Goal: Task Accomplishment & Management: Use online tool/utility

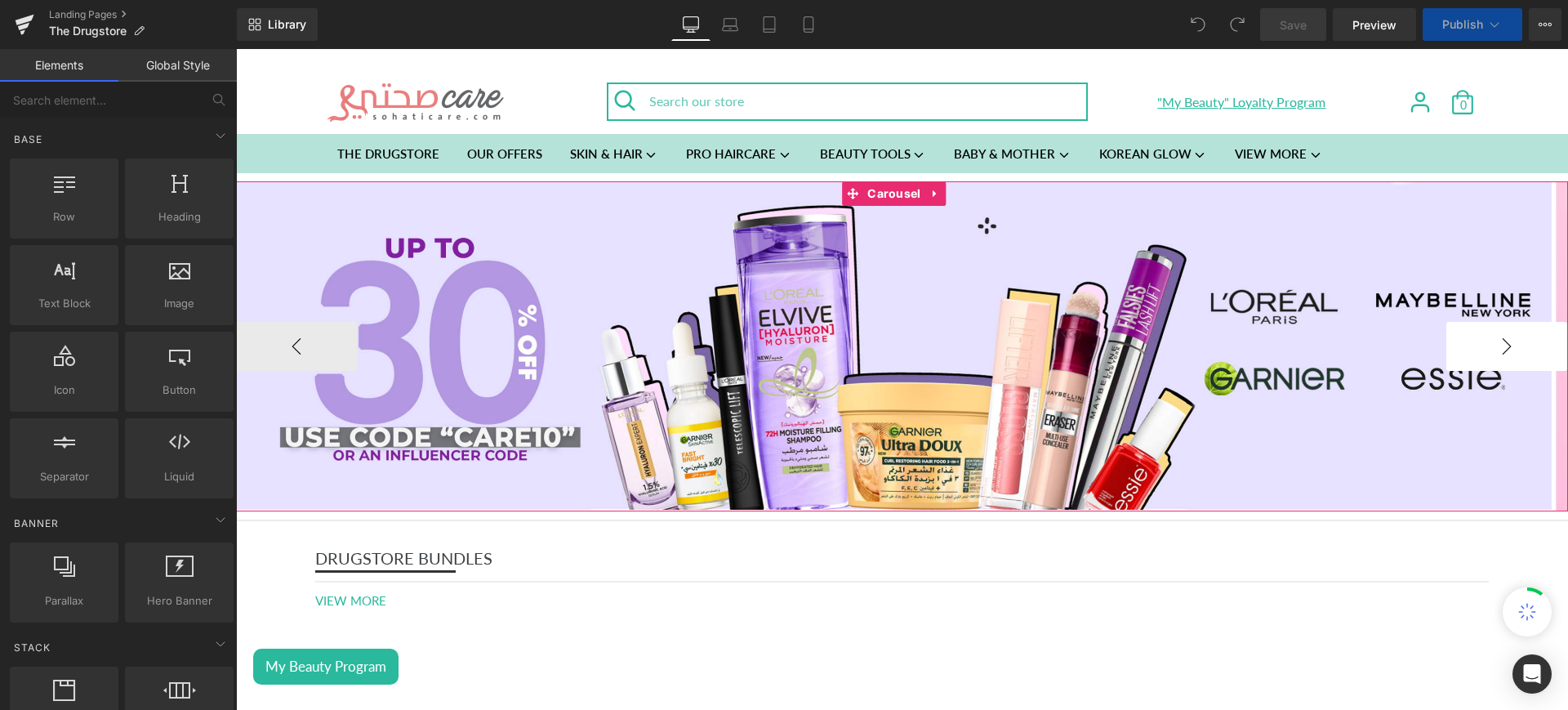
drag, startPoint x: 884, startPoint y: 187, endPoint x: 1475, endPoint y: 342, distance: 611.0
click at [884, 187] on span "Carousel" at bounding box center [894, 193] width 61 height 25
click at [1475, 343] on button "›" at bounding box center [1507, 346] width 121 height 49
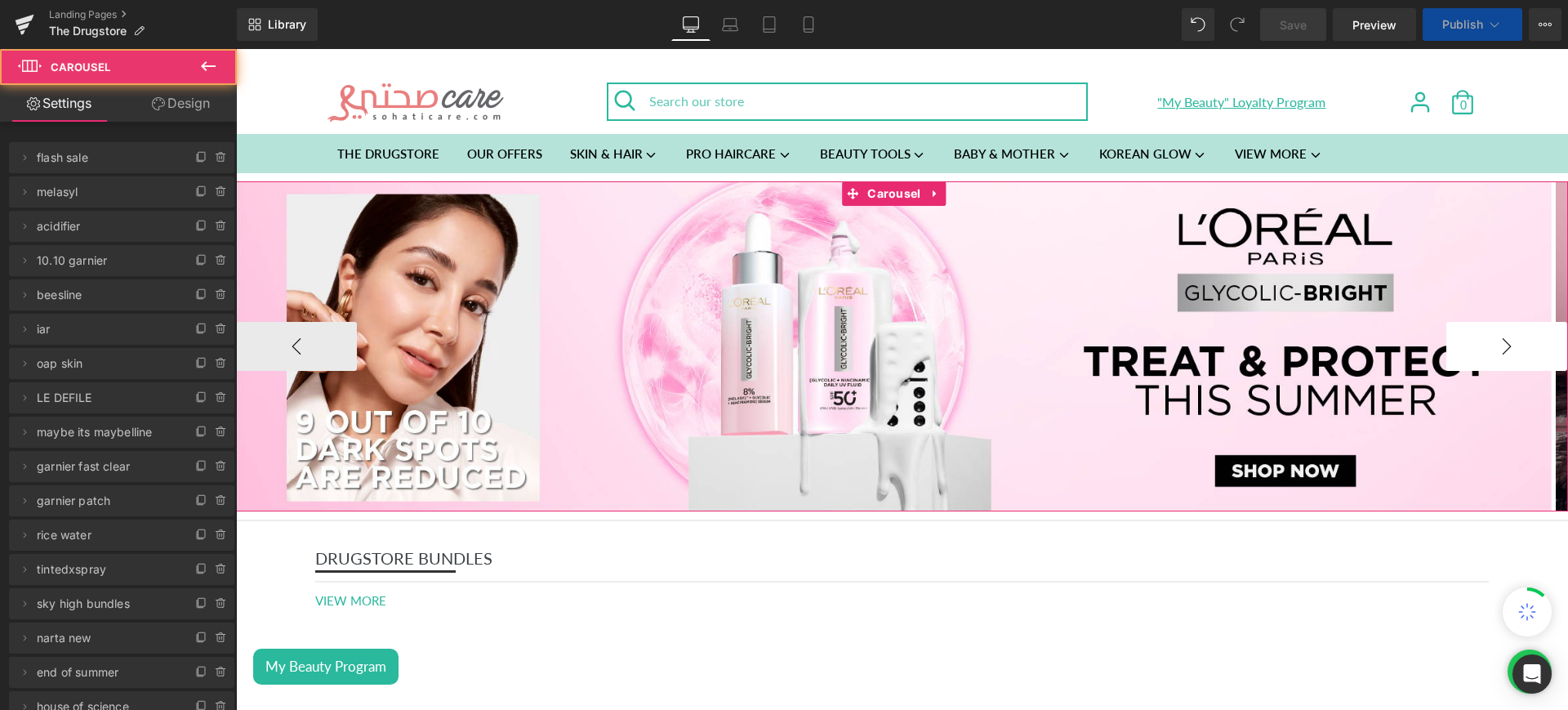
click at [1489, 336] on button "›" at bounding box center [1507, 346] width 121 height 49
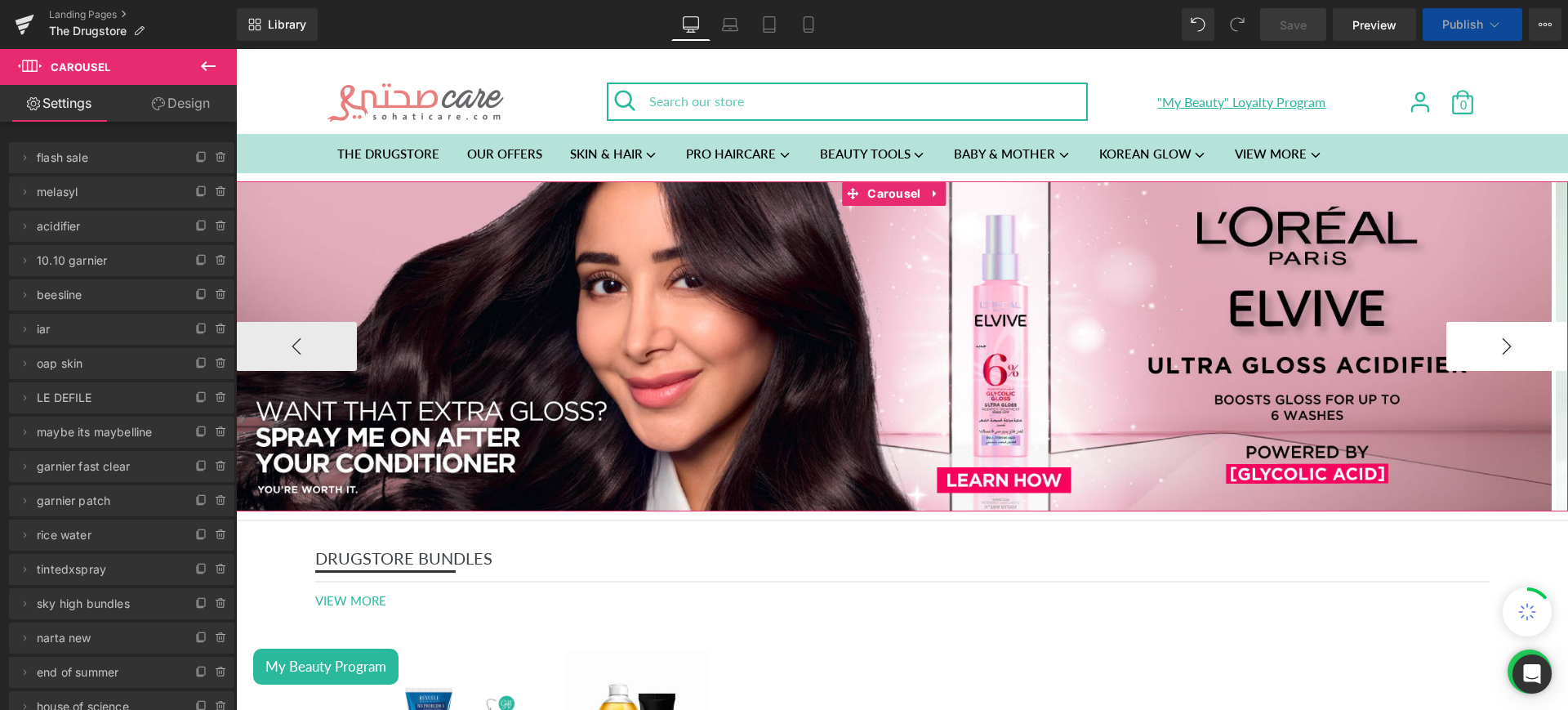
click at [1489, 336] on button "›" at bounding box center [1507, 346] width 121 height 49
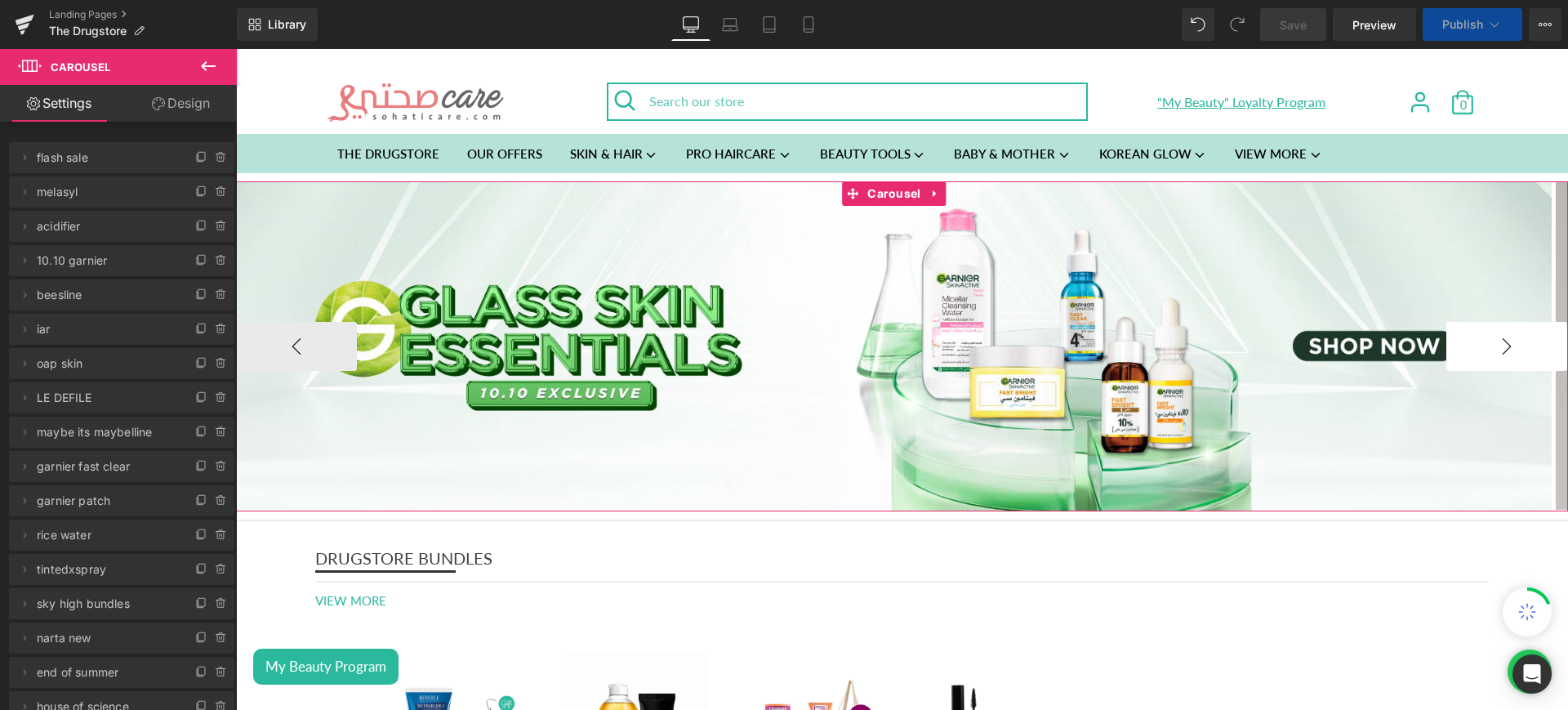
click at [1489, 336] on button "›" at bounding box center [1507, 346] width 121 height 49
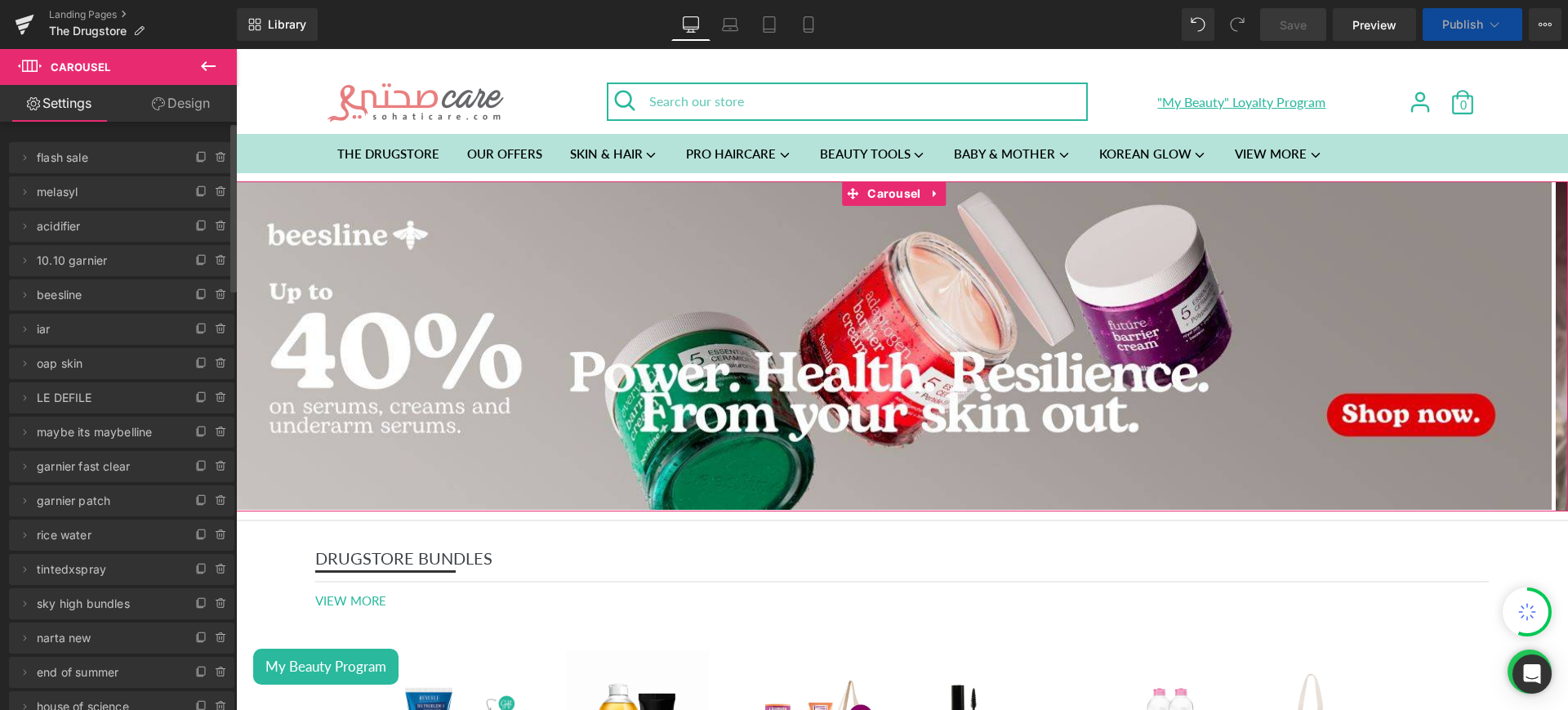
click at [217, 299] on icon at bounding box center [220, 295] width 7 height 8
click at [198, 298] on button "Delete" at bounding box center [204, 295] width 52 height 21
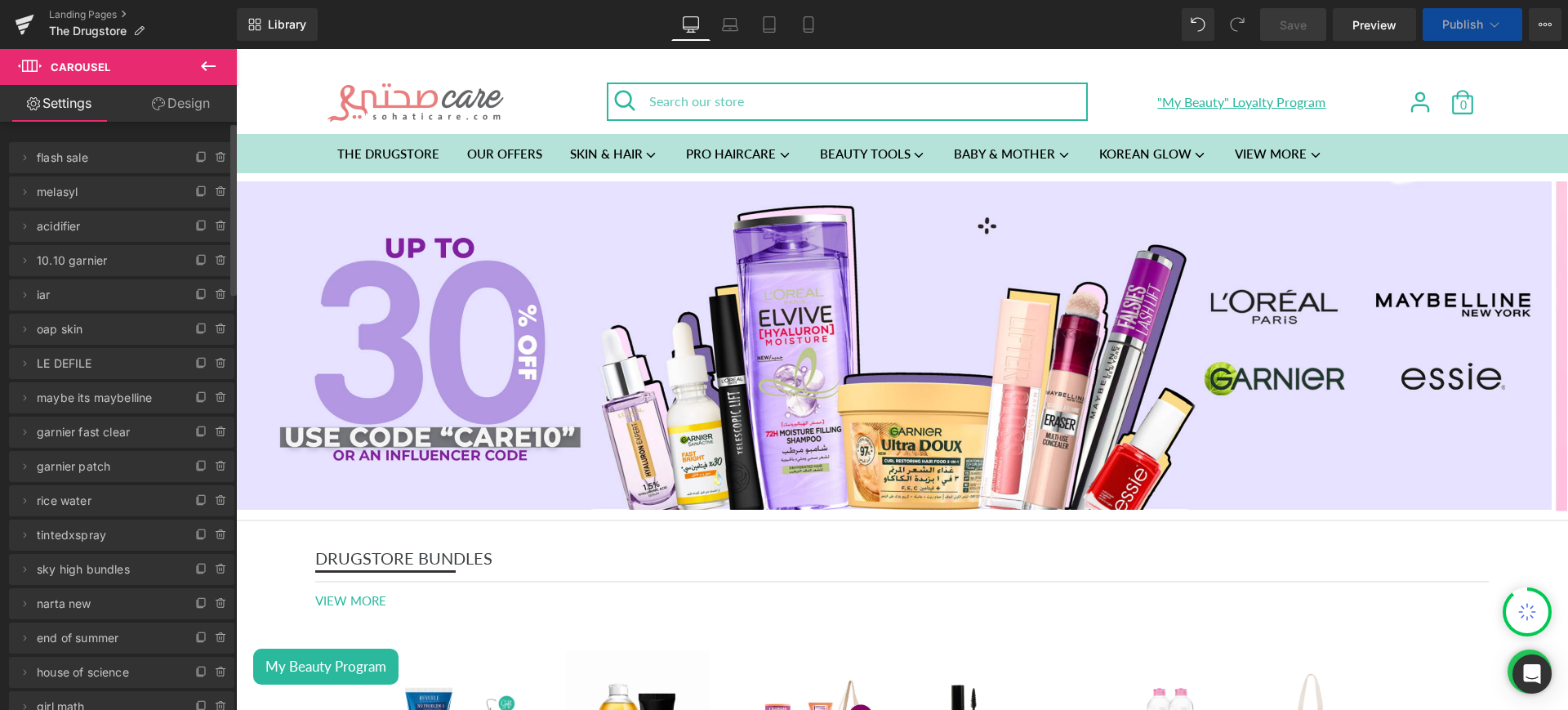
click at [1466, 30] on span "Publish" at bounding box center [1463, 24] width 41 height 13
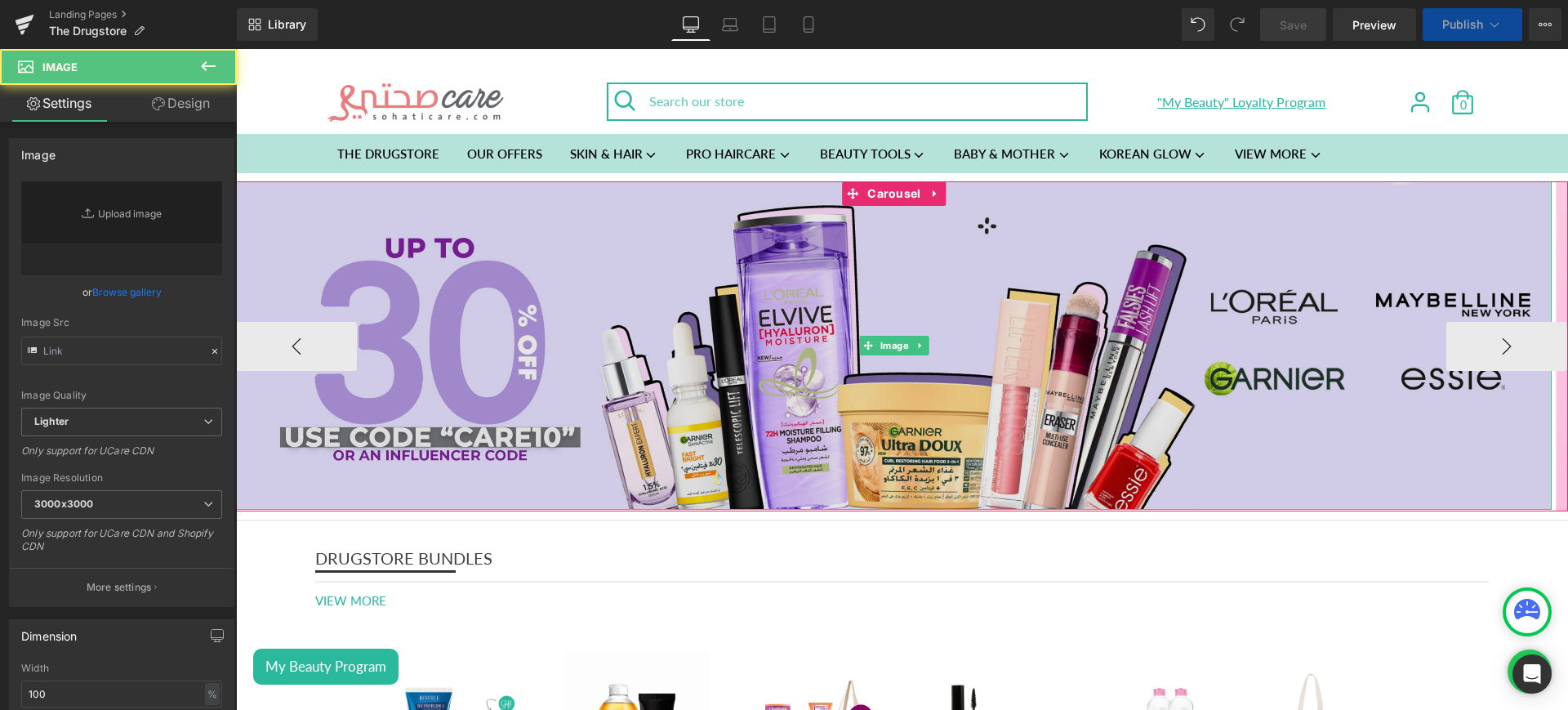
click at [1271, 321] on img at bounding box center [894, 346] width 1316 height 329
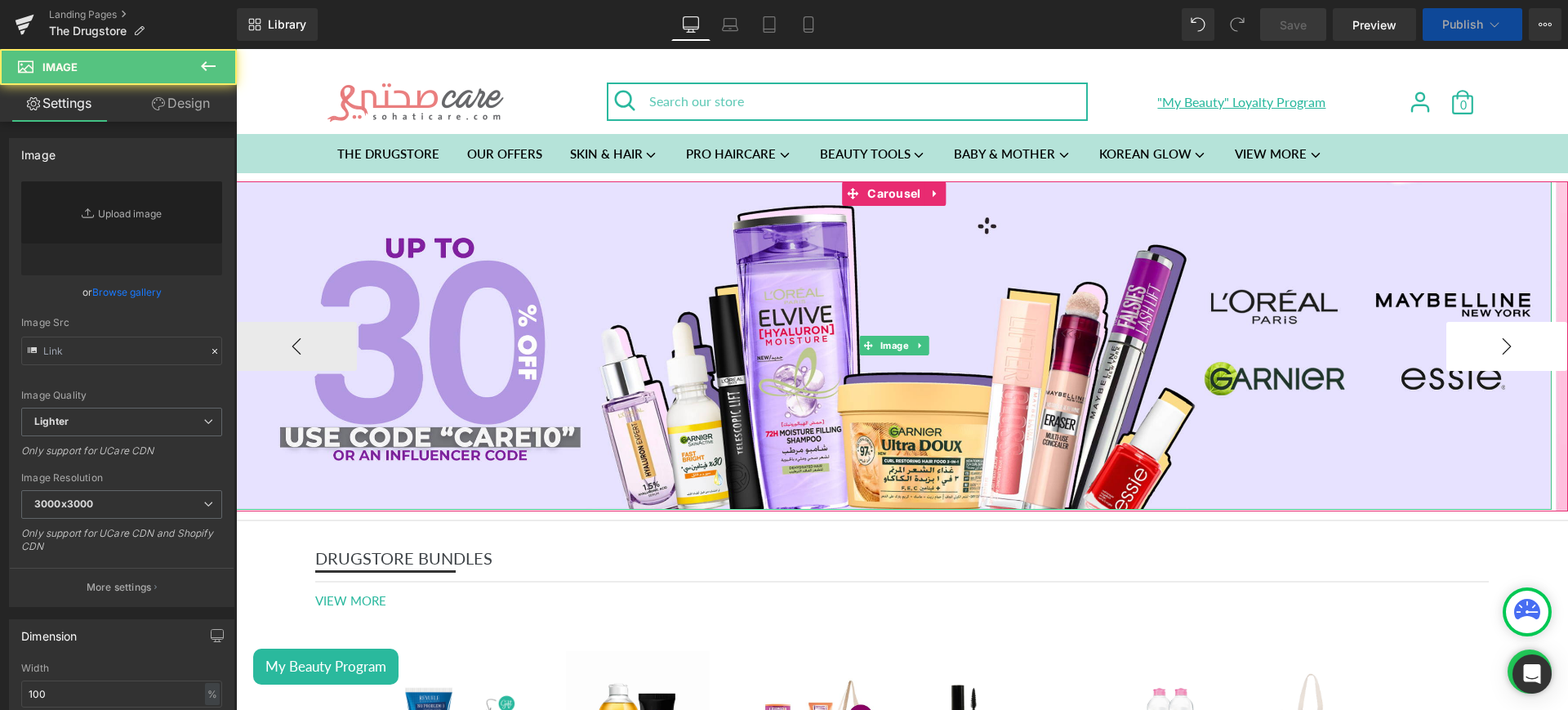
click at [1501, 344] on button "›" at bounding box center [1507, 346] width 121 height 49
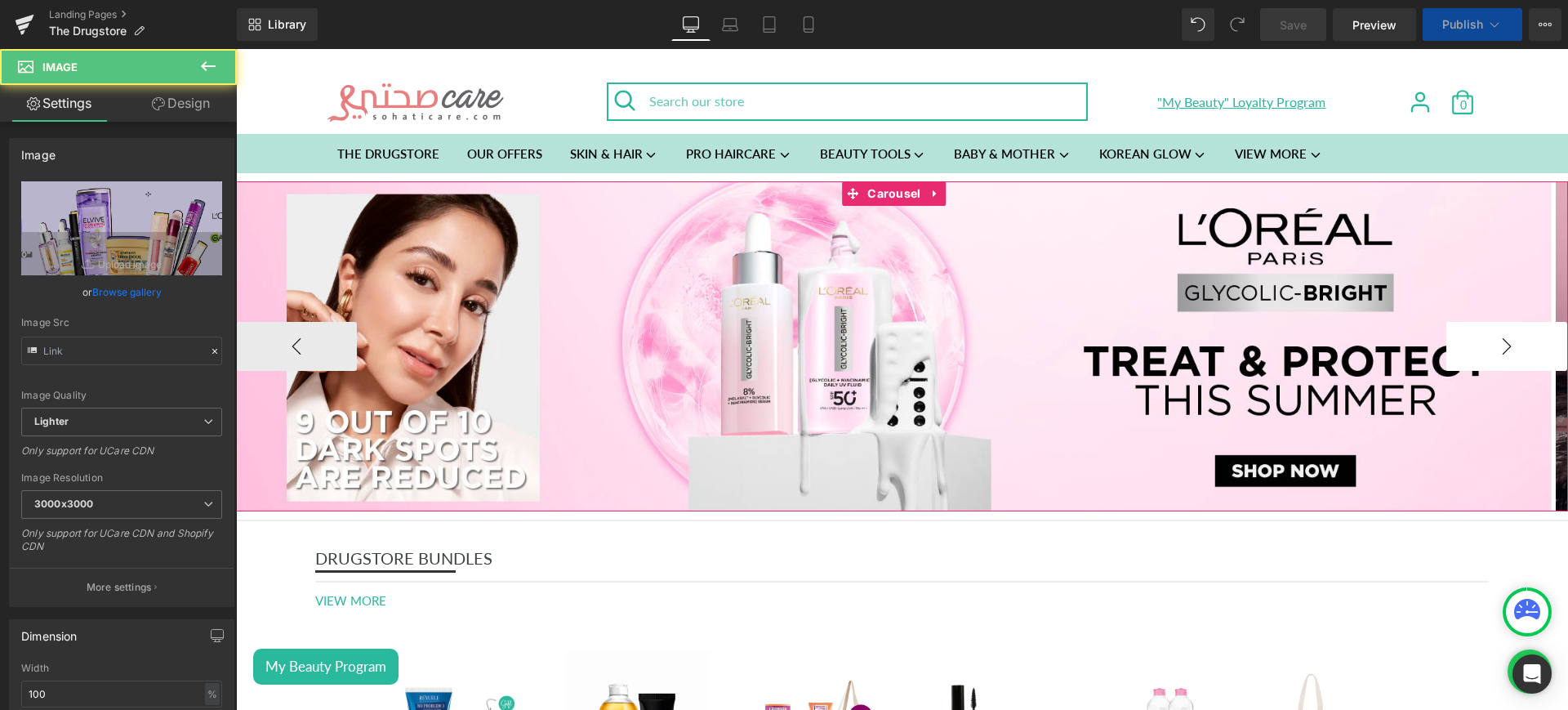
click at [1501, 344] on button "›" at bounding box center [1507, 346] width 121 height 49
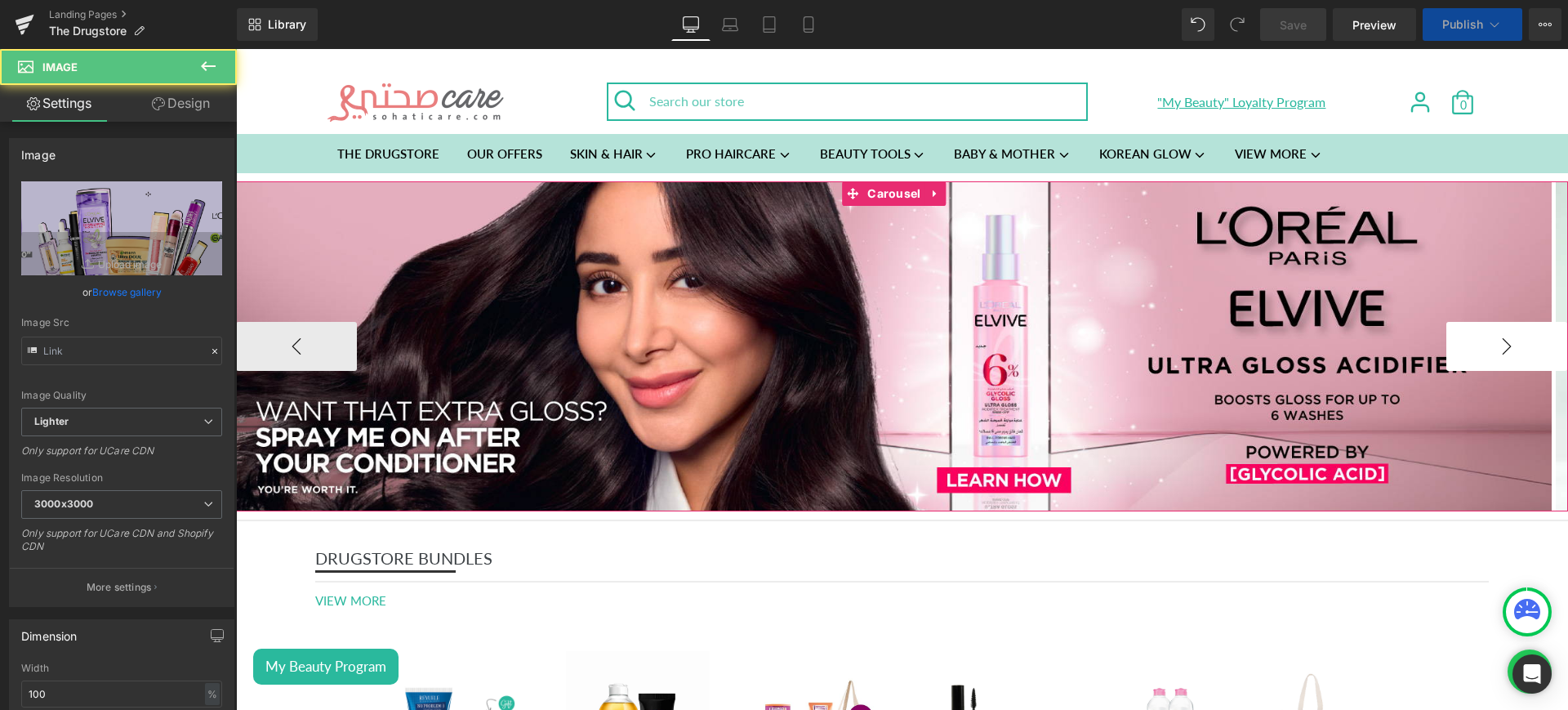
click at [1501, 344] on button "›" at bounding box center [1507, 346] width 121 height 49
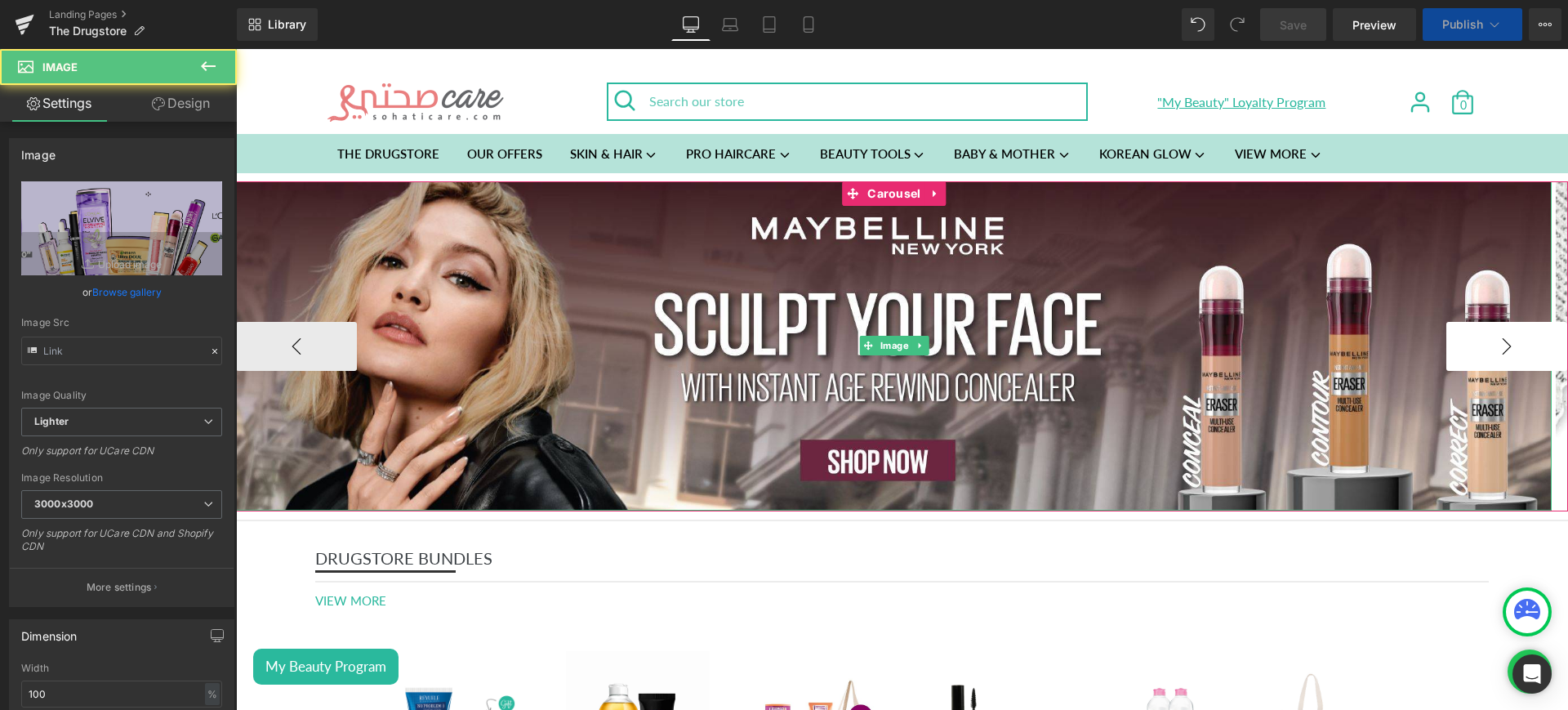
click at [1501, 344] on button "›" at bounding box center [1507, 346] width 121 height 49
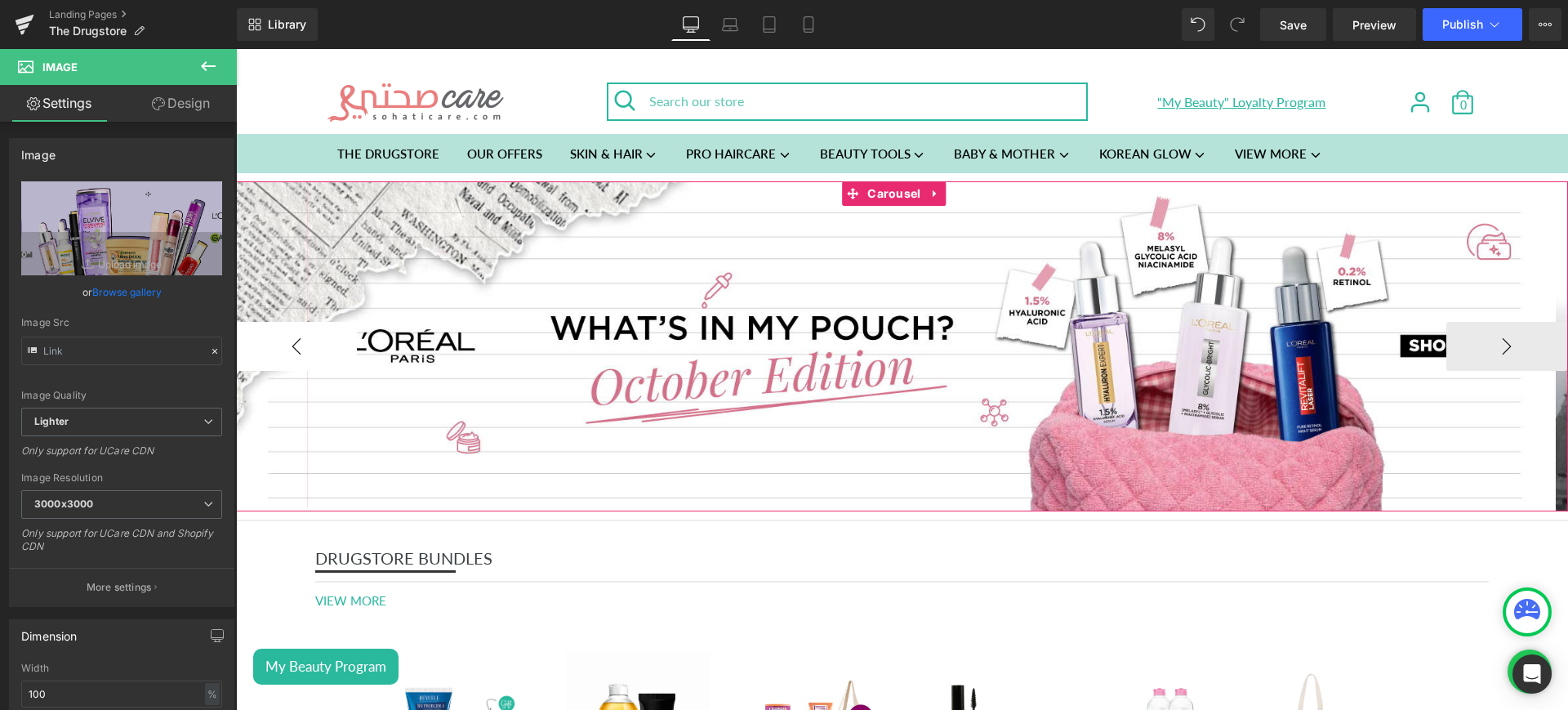
click at [313, 346] on button "‹" at bounding box center [296, 346] width 121 height 49
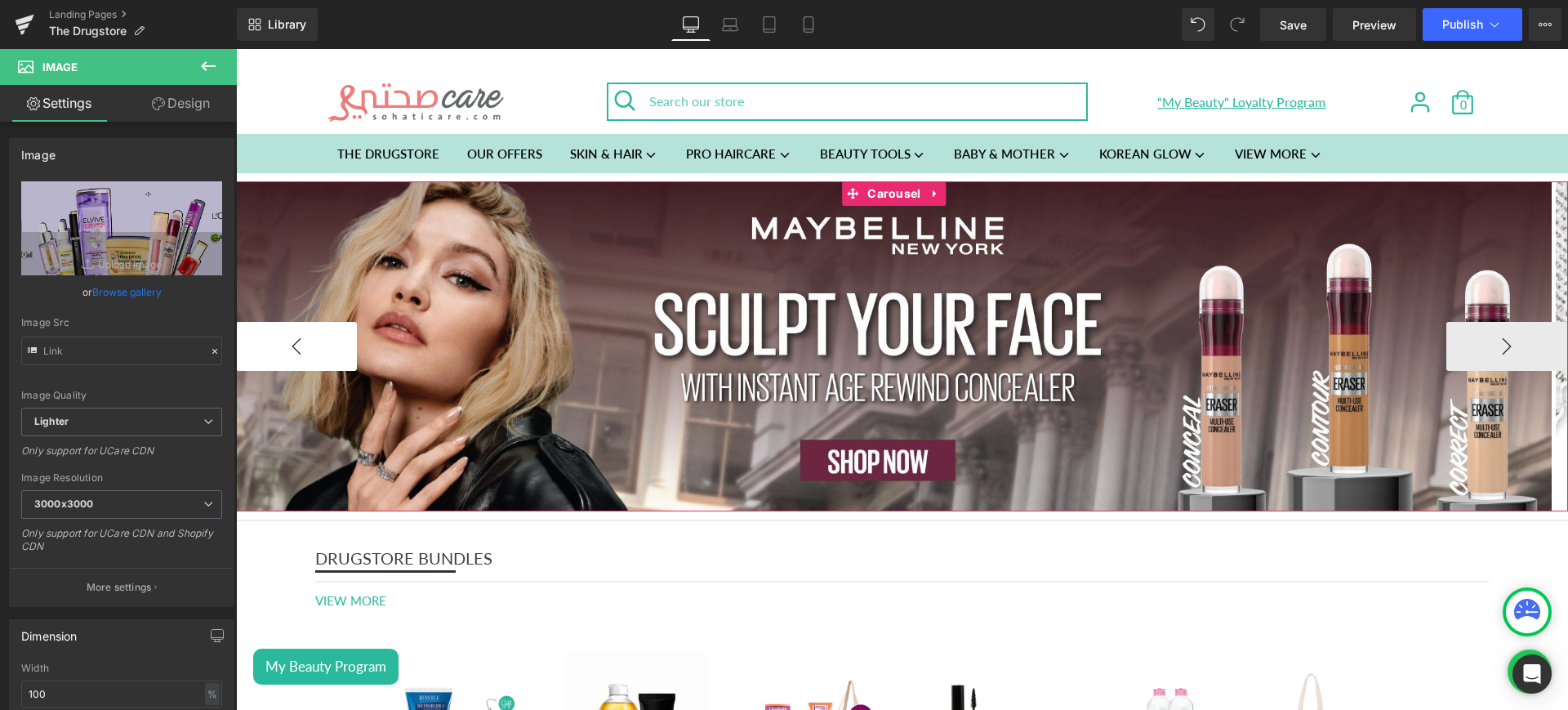
click at [313, 346] on button "‹" at bounding box center [296, 346] width 121 height 49
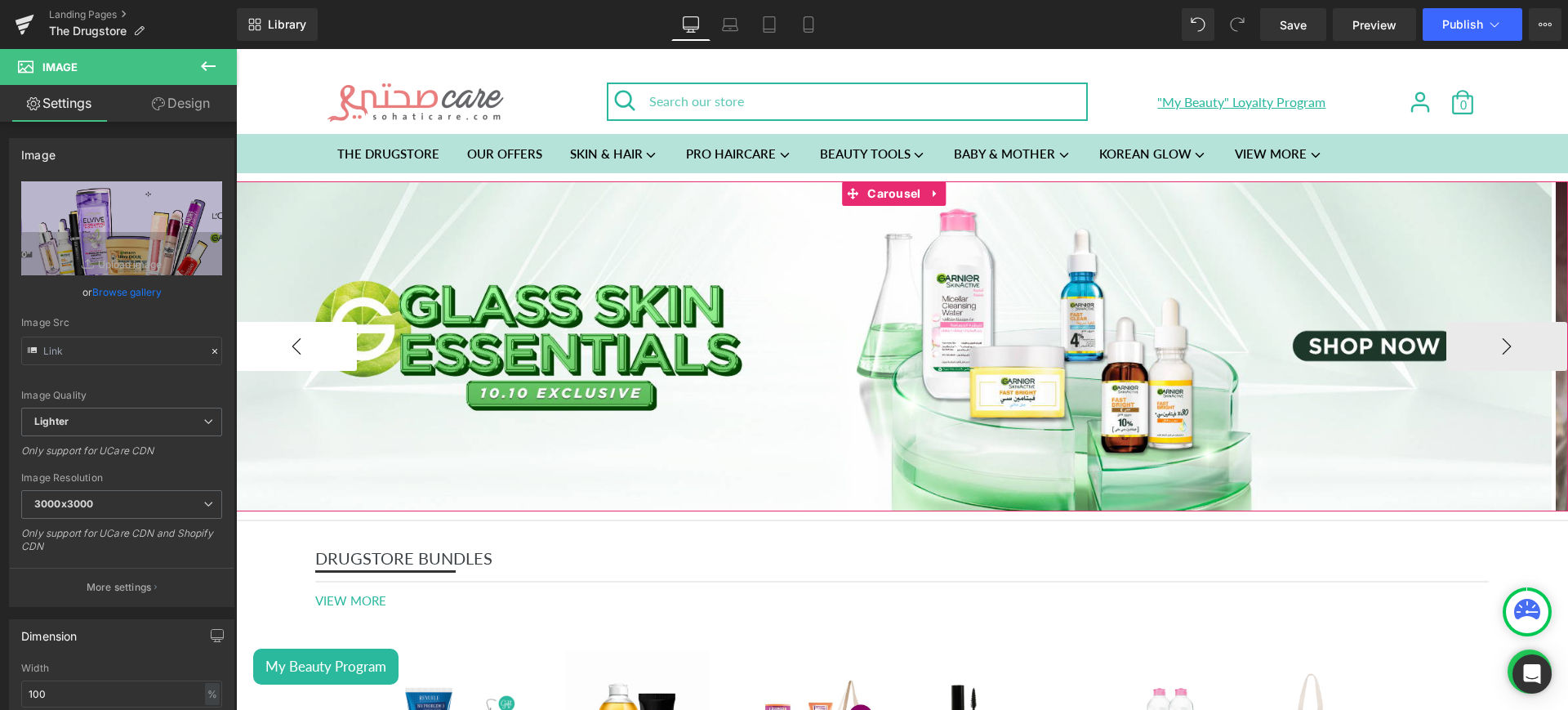
click at [313, 346] on button "‹" at bounding box center [296, 346] width 121 height 49
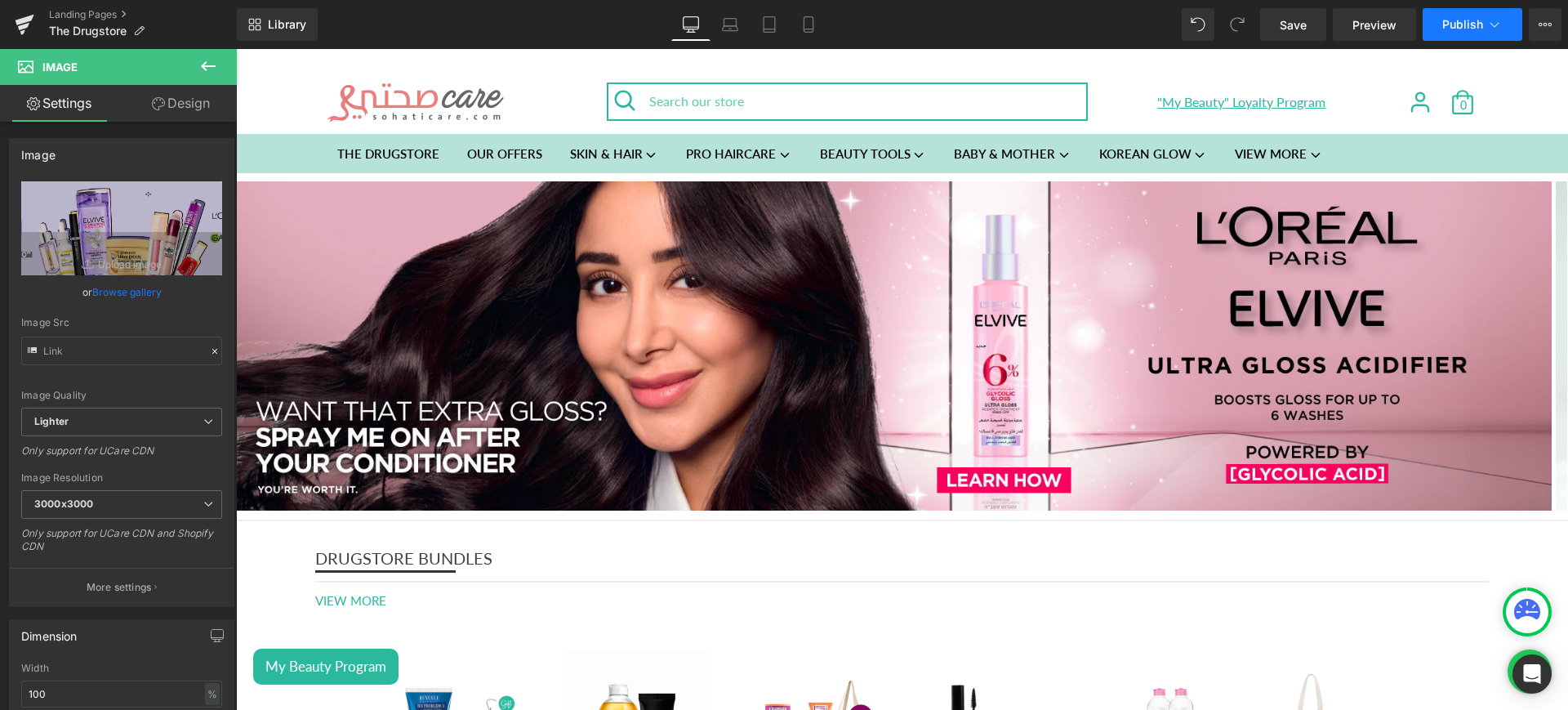
click at [1456, 20] on span "Publish" at bounding box center [1463, 24] width 41 height 13
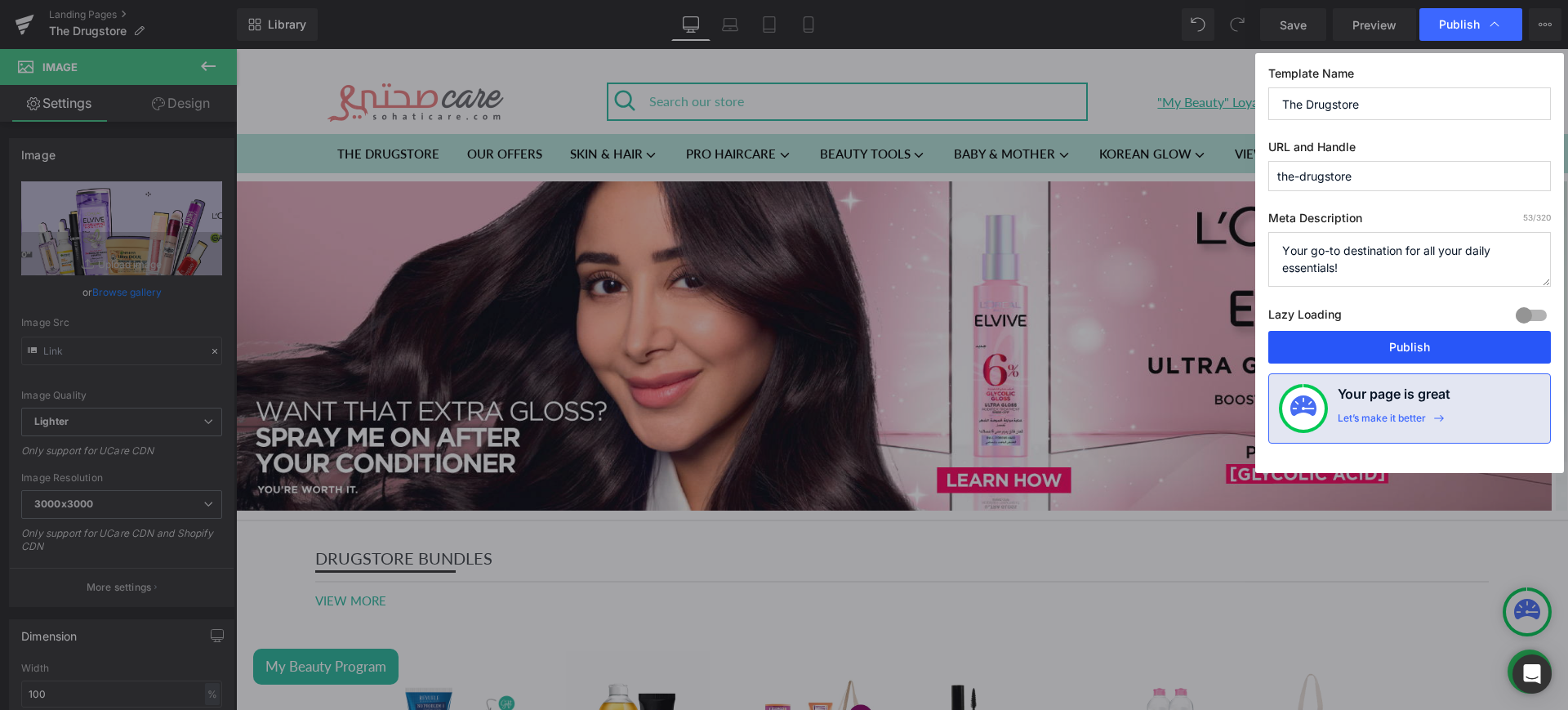
click at [1371, 349] on button "Publish" at bounding box center [1409, 347] width 282 height 33
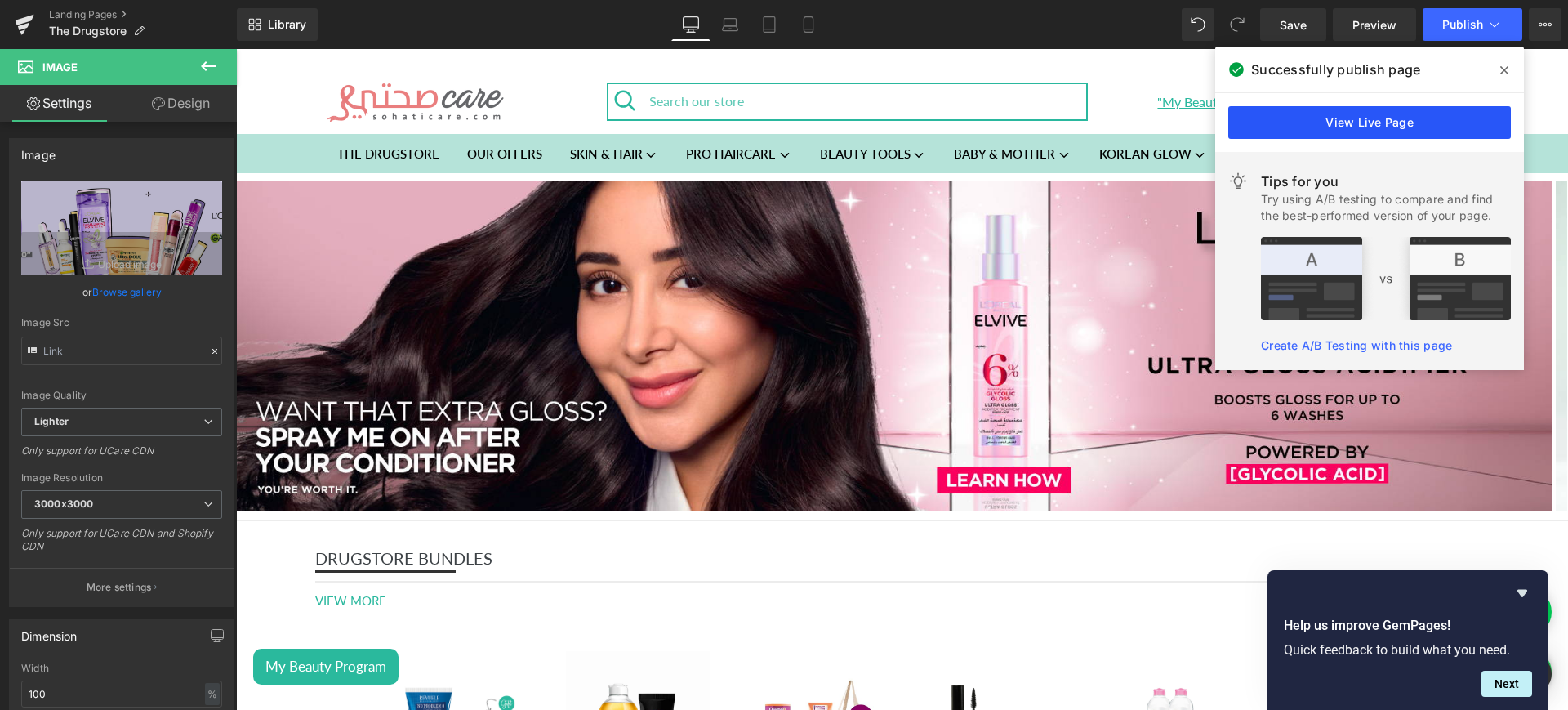
click at [1321, 131] on link "View Live Page" at bounding box center [1370, 122] width 282 height 33
